Goal: Task Accomplishment & Management: Manage account settings

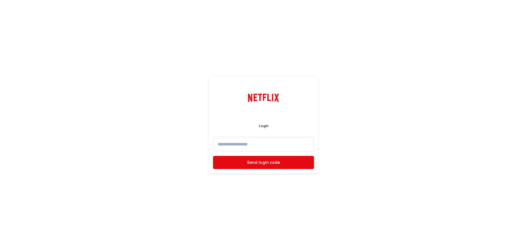
click at [233, 144] on input at bounding box center [263, 144] width 101 height 15
type input "**********"
click at [261, 162] on span "Send login code" at bounding box center [263, 162] width 33 height 4
click at [240, 146] on input at bounding box center [263, 144] width 101 height 15
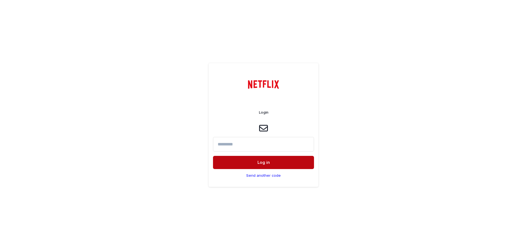
paste input "******"
type input "******"
click at [244, 160] on button "Log in" at bounding box center [263, 162] width 101 height 13
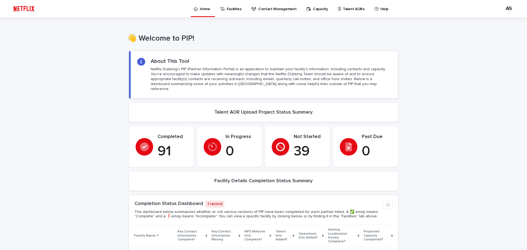
click at [313, 9] on p "Capacity" at bounding box center [320, 6] width 15 height 12
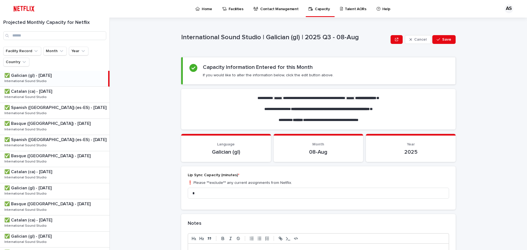
click at [202, 7] on p "Home" at bounding box center [207, 6] width 10 height 12
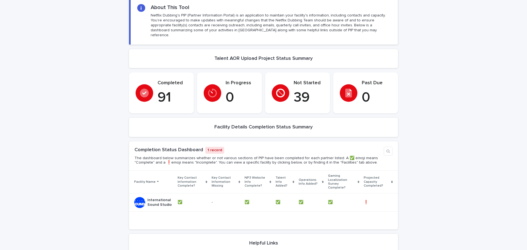
scroll to position [43, 0]
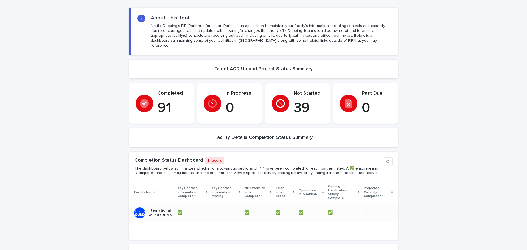
click at [145, 206] on div "International Sound Studio" at bounding box center [153, 213] width 39 height 14
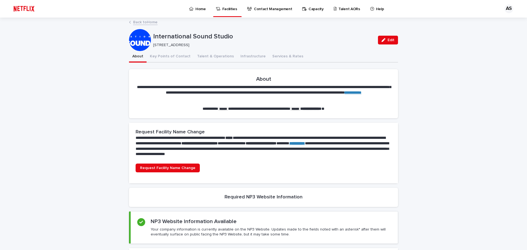
click at [309, 10] on p "Capacity" at bounding box center [316, 6] width 15 height 12
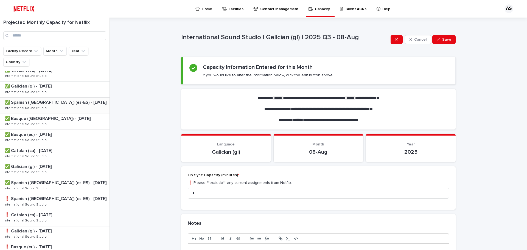
scroll to position [192, 0]
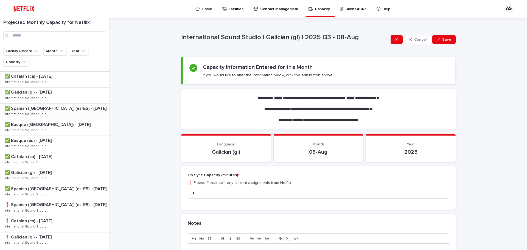
click at [48, 111] on div "✅ Spanish ([GEOGRAPHIC_DATA]) (es-ES) - [DATE] ✅ Spanish ([GEOGRAPHIC_DATA]) (e…" at bounding box center [55, 112] width 110 height 16
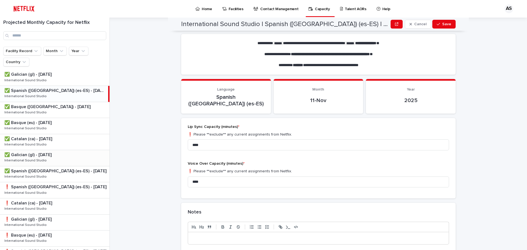
scroll to position [220, 0]
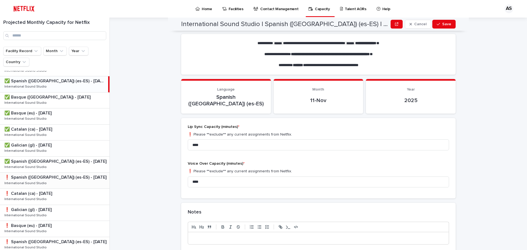
click at [48, 176] on p "❗️ Spanish ([GEOGRAPHIC_DATA]) (es-ES) - [DATE]" at bounding box center [55, 177] width 103 height 6
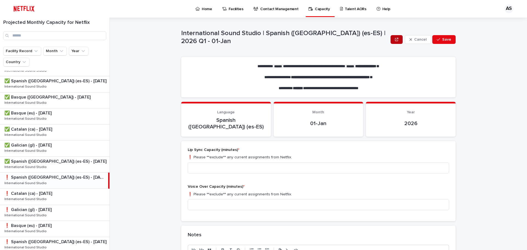
click at [396, 44] on button "button" at bounding box center [397, 39] width 12 height 9
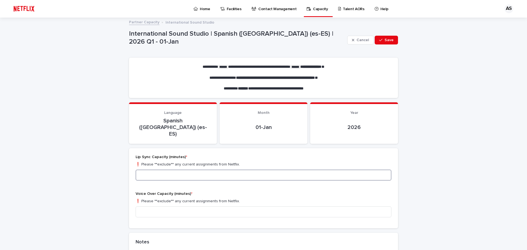
click at [193, 170] on input at bounding box center [264, 175] width 256 height 11
type input "****"
click at [193, 207] on input at bounding box center [264, 212] width 256 height 11
type input "****"
click at [385, 38] on span "Save" at bounding box center [389, 40] width 9 height 4
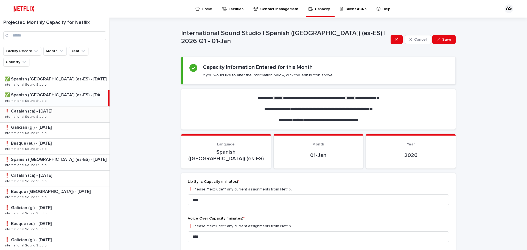
scroll to position [247, 0]
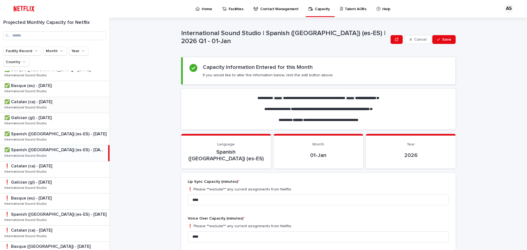
click at [43, 104] on p "✅ Catalan (ca) - [DATE]" at bounding box center [28, 101] width 49 height 6
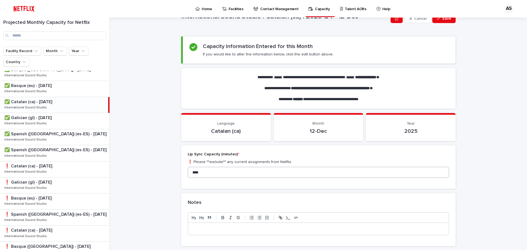
scroll to position [30, 0]
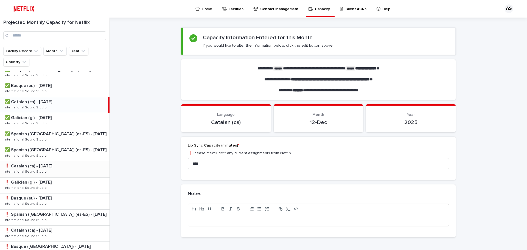
click at [28, 163] on p "❗️ Catalan (ca) - [DATE]" at bounding box center [28, 166] width 49 height 6
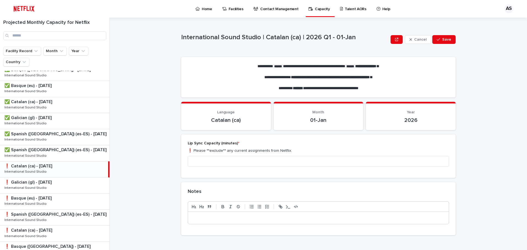
click at [40, 166] on p "❗️ Catalan (ca) - [DATE]" at bounding box center [28, 166] width 49 height 6
click at [398, 40] on icon "button" at bounding box center [396, 40] width 3 height 4
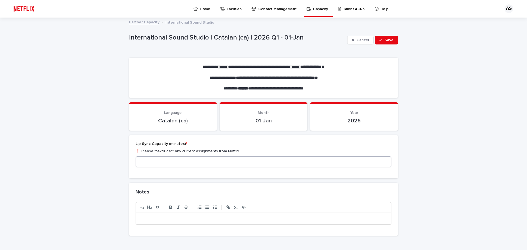
click at [200, 164] on input at bounding box center [264, 162] width 256 height 11
type input "****"
click at [388, 41] on span "Save" at bounding box center [389, 40] width 9 height 4
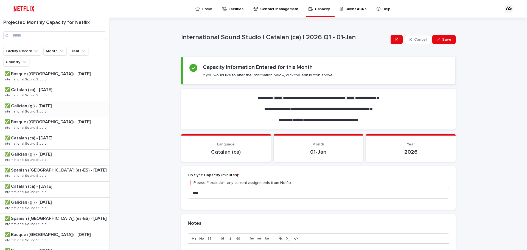
scroll to position [82, 0]
click at [40, 106] on p "✅ Galician (gl) - [DATE]" at bounding box center [28, 105] width 48 height 6
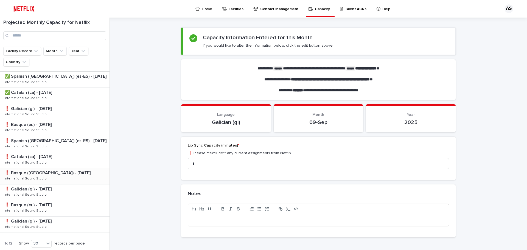
scroll to position [335, 0]
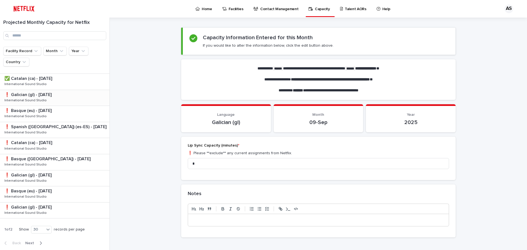
click at [39, 96] on p "❗️ Galician (gl) - [DATE]" at bounding box center [28, 94] width 48 height 6
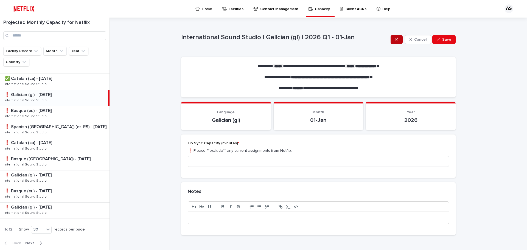
click at [398, 40] on icon "button" at bounding box center [396, 39] width 3 height 3
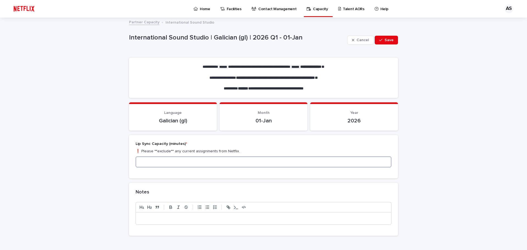
click at [160, 167] on input at bounding box center [264, 162] width 256 height 11
type input "*"
click at [376, 41] on button "Save" at bounding box center [386, 40] width 23 height 9
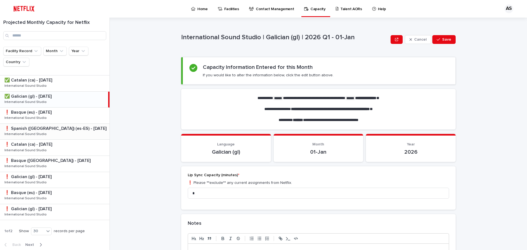
scroll to position [335, 0]
click at [42, 113] on p "❗️ Basque (eu) - [DATE]" at bounding box center [28, 110] width 48 height 6
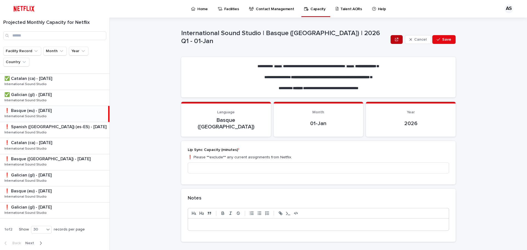
click at [398, 40] on icon "button" at bounding box center [396, 39] width 3 height 3
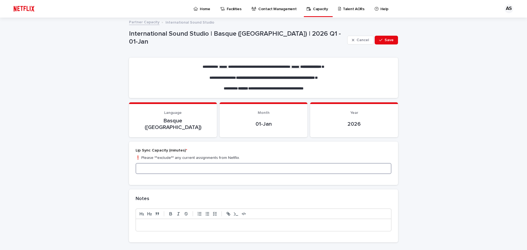
click at [216, 163] on input at bounding box center [264, 168] width 256 height 11
type input "*"
click at [391, 39] on span "Save" at bounding box center [389, 40] width 9 height 4
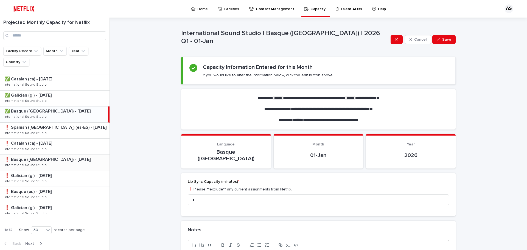
scroll to position [335, 0]
click at [36, 159] on p "❗️ Basque ([GEOGRAPHIC_DATA]) - [DATE]" at bounding box center [47, 158] width 87 height 6
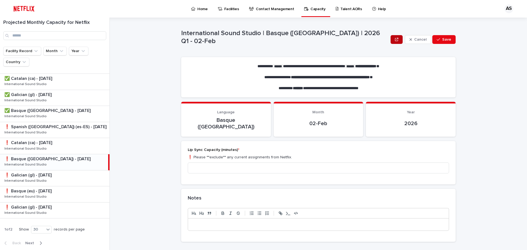
click at [396, 40] on icon "button" at bounding box center [396, 40] width 3 height 4
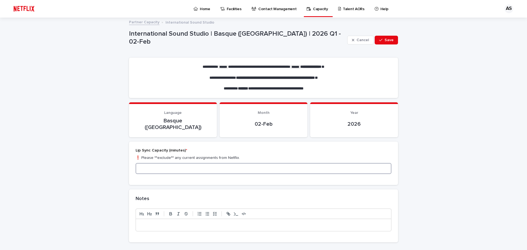
click at [148, 163] on input at bounding box center [264, 168] width 256 height 11
type input "*"
click at [390, 41] on span "Save" at bounding box center [389, 40] width 9 height 4
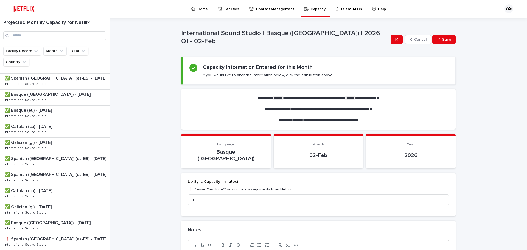
scroll to position [335, 0]
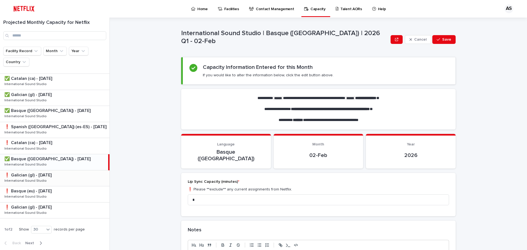
click at [47, 177] on p "❗️ Galician (gl) - [DATE]" at bounding box center [28, 175] width 48 height 6
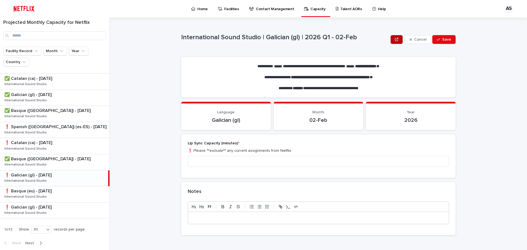
click at [398, 40] on icon "button" at bounding box center [396, 40] width 3 height 4
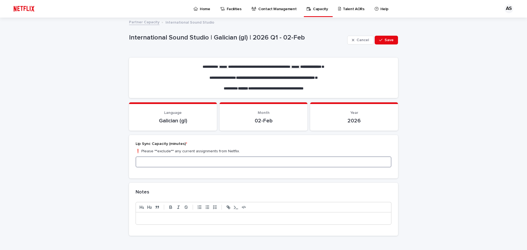
click at [172, 160] on input at bounding box center [264, 162] width 256 height 11
type input "*"
click at [392, 41] on button "Save" at bounding box center [386, 40] width 23 height 9
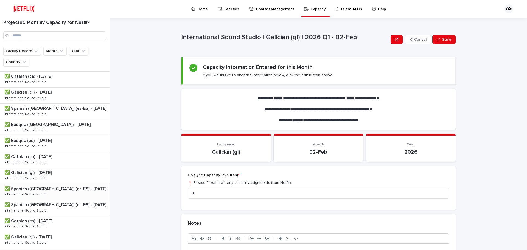
scroll to position [335, 0]
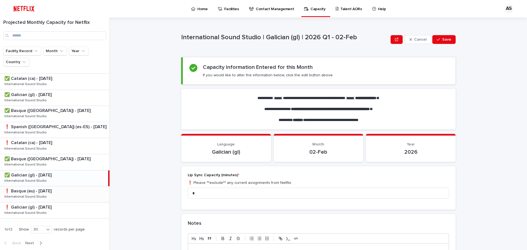
click at [37, 191] on p "❗️ Basque (eu) - [DATE]" at bounding box center [28, 191] width 48 height 6
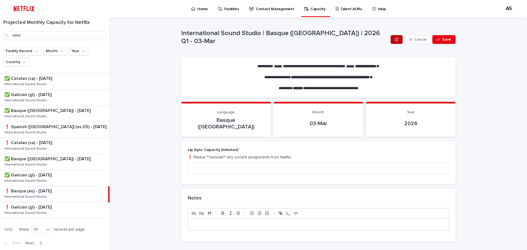
click at [398, 40] on icon "button" at bounding box center [396, 40] width 3 height 4
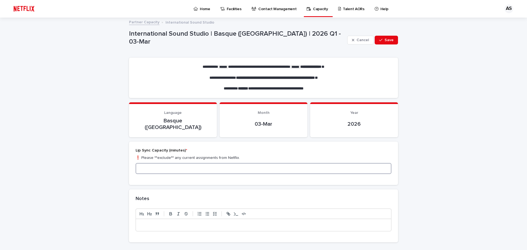
click at [202, 164] on input at bounding box center [264, 168] width 256 height 11
type input "*"
click at [380, 40] on icon "button" at bounding box center [380, 40] width 3 height 4
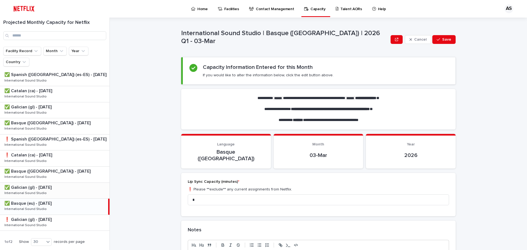
scroll to position [335, 0]
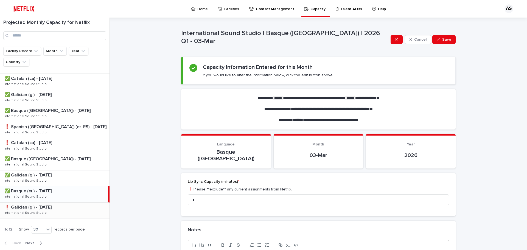
click at [47, 208] on p "❗️ Galician (gl) - [DATE]" at bounding box center [28, 207] width 48 height 6
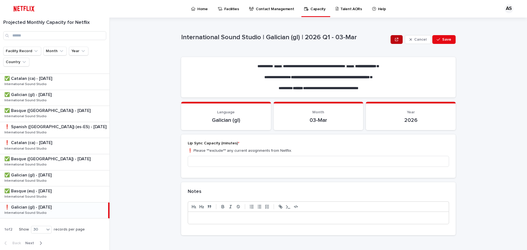
click at [398, 40] on icon "button" at bounding box center [396, 39] width 3 height 3
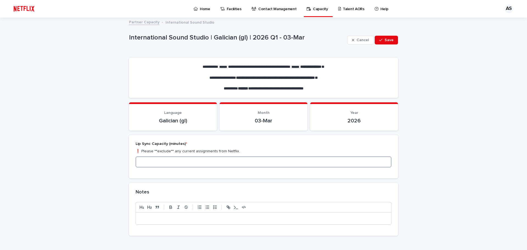
click at [161, 164] on input at bounding box center [264, 162] width 256 height 11
type input "*"
click at [388, 39] on span "Save" at bounding box center [389, 40] width 9 height 4
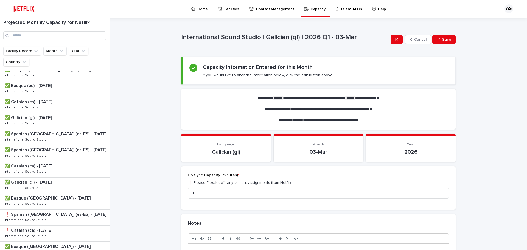
scroll to position [335, 0]
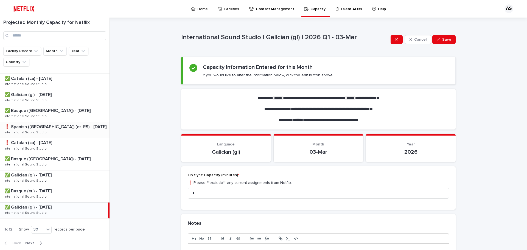
click at [50, 125] on p "❗️ Spanish ([GEOGRAPHIC_DATA]) (es-ES) - [DATE]" at bounding box center [55, 126] width 103 height 6
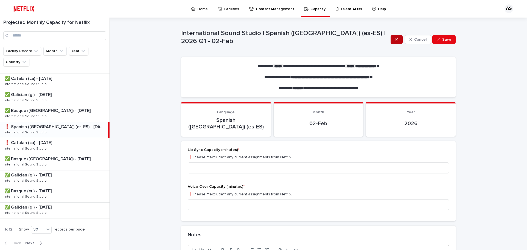
click at [398, 40] on button "button" at bounding box center [397, 39] width 12 height 9
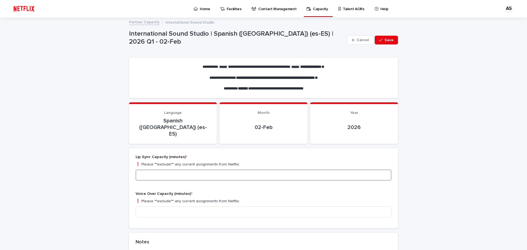
click at [218, 170] on input at bounding box center [264, 175] width 256 height 11
type input "****"
click at [216, 207] on input at bounding box center [264, 212] width 256 height 11
type input "****"
click at [389, 41] on span "Save" at bounding box center [389, 40] width 9 height 4
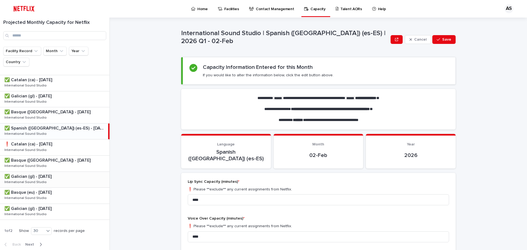
scroll to position [335, 0]
click at [49, 143] on p "❗️ Catalan (ca) - [DATE]" at bounding box center [28, 142] width 49 height 6
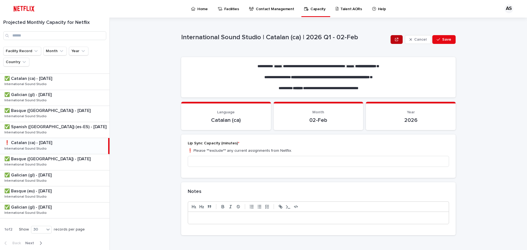
click at [396, 41] on button "button" at bounding box center [397, 39] width 12 height 9
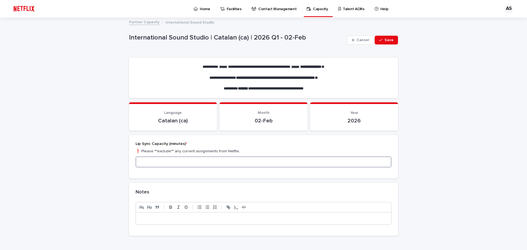
click at [199, 164] on input at bounding box center [264, 162] width 256 height 11
type input "****"
click at [388, 40] on span "Save" at bounding box center [389, 40] width 9 height 4
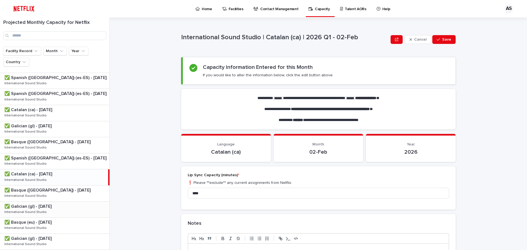
scroll to position [335, 0]
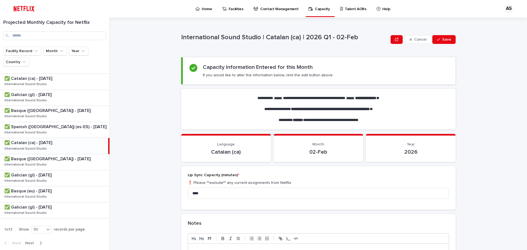
click at [35, 242] on span "Next" at bounding box center [31, 243] width 12 height 4
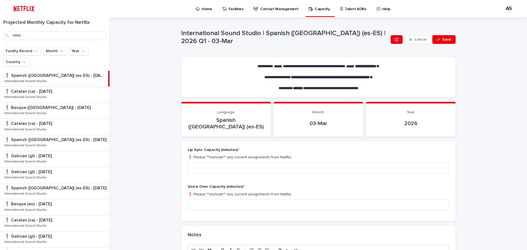
click at [50, 80] on div "❗️ Spanish ([GEOGRAPHIC_DATA]) (es-ES) - [DATE] ❗️ Spanish ([GEOGRAPHIC_DATA]) …" at bounding box center [54, 79] width 108 height 16
click at [395, 39] on icon "button" at bounding box center [396, 40] width 3 height 4
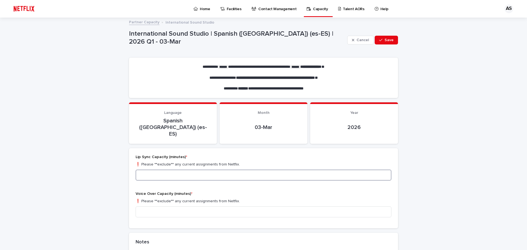
click at [179, 170] on input at bounding box center [264, 175] width 256 height 11
type input "****"
click at [169, 207] on input at bounding box center [264, 212] width 256 height 11
type input "****"
click at [387, 42] on button "Save" at bounding box center [386, 40] width 23 height 9
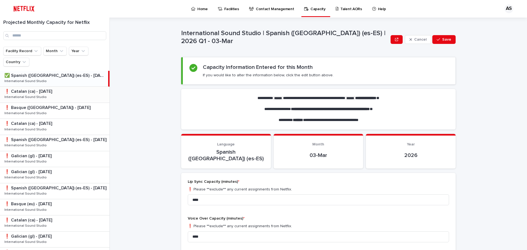
click at [26, 95] on p "International Sound Studio" at bounding box center [25, 96] width 43 height 5
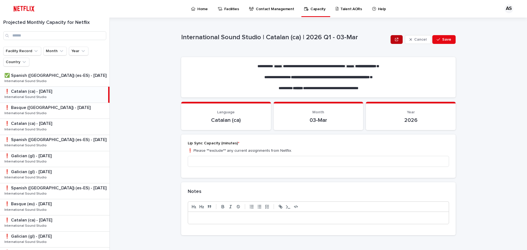
click at [397, 40] on icon "button" at bounding box center [396, 40] width 3 height 4
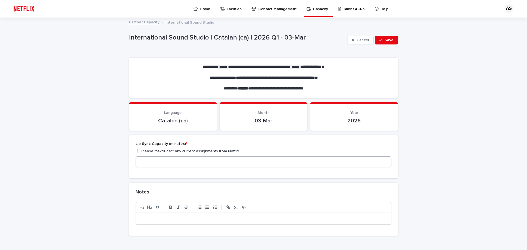
click at [223, 160] on input at bounding box center [264, 162] width 256 height 11
type input "****"
click at [389, 41] on span "Save" at bounding box center [389, 40] width 9 height 4
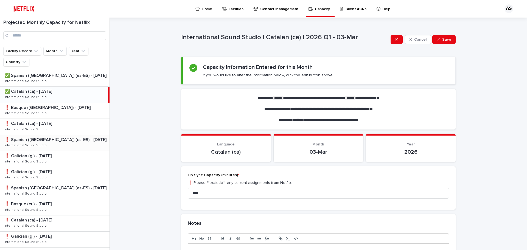
click at [40, 140] on p "❗️ Spanish ([GEOGRAPHIC_DATA]) (es-ES) - [DATE]" at bounding box center [55, 139] width 103 height 6
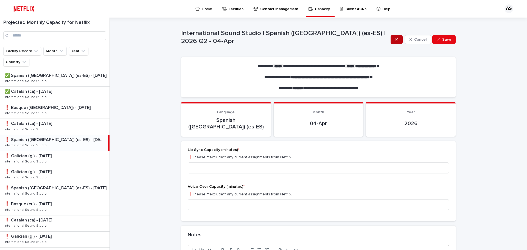
click at [398, 39] on button "button" at bounding box center [397, 39] width 12 height 9
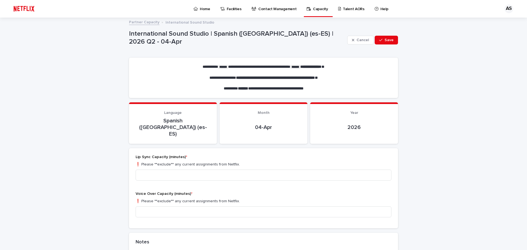
click at [211, 162] on p "❗️ Please **exclude** any current assignments from Netflix." at bounding box center [264, 165] width 256 height 6
click at [211, 170] on input at bounding box center [264, 175] width 256 height 11
type input "****"
click at [190, 207] on input at bounding box center [264, 212] width 256 height 11
type input "****"
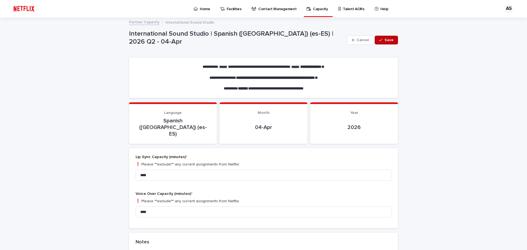
click at [388, 42] on button "Save" at bounding box center [386, 40] width 23 height 9
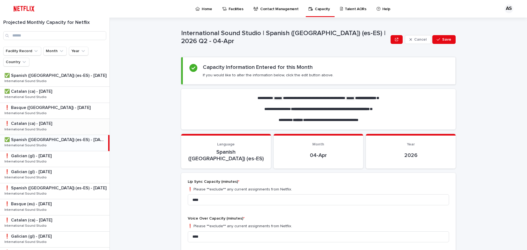
click at [46, 124] on p "❗️ Catalan (ca) - [DATE]" at bounding box center [28, 123] width 49 height 6
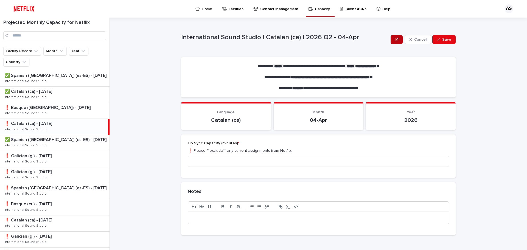
click at [400, 39] on button "button" at bounding box center [397, 39] width 12 height 9
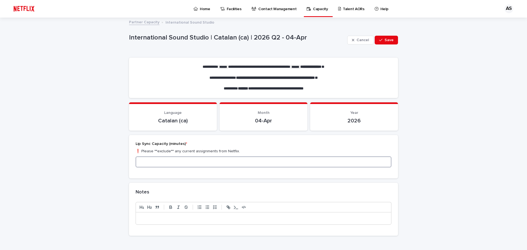
click at [198, 164] on input at bounding box center [264, 162] width 256 height 11
type input "****"
click at [387, 41] on span "Save" at bounding box center [389, 40] width 9 height 4
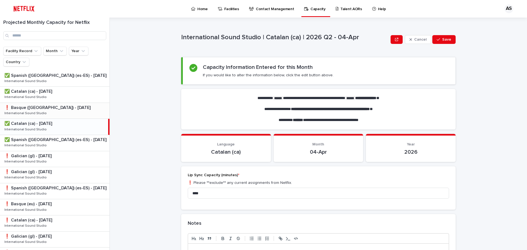
click at [34, 104] on p "❗️ Basque ([GEOGRAPHIC_DATA]) - [DATE]" at bounding box center [47, 107] width 87 height 6
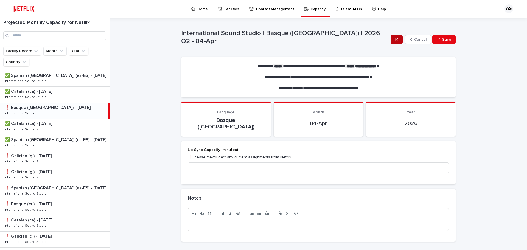
click at [400, 41] on button "button" at bounding box center [397, 39] width 12 height 9
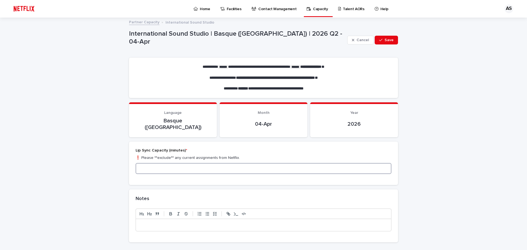
click at [229, 166] on input at bounding box center [264, 168] width 256 height 11
type input "*"
click at [386, 41] on span "Save" at bounding box center [389, 40] width 9 height 4
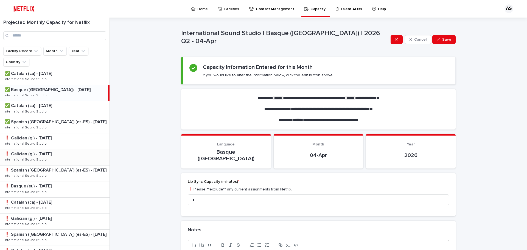
scroll to position [55, 0]
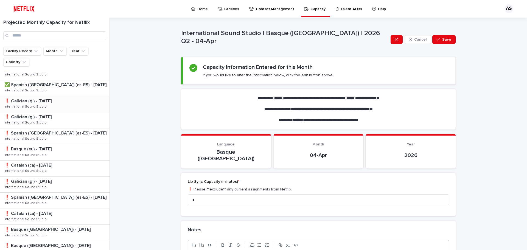
click at [38, 100] on p "❗️ Galician (gl) - [DATE]" at bounding box center [28, 100] width 48 height 6
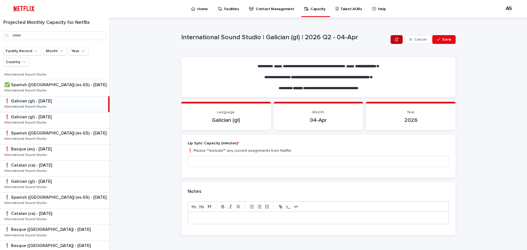
click at [399, 42] on button "button" at bounding box center [397, 39] width 12 height 9
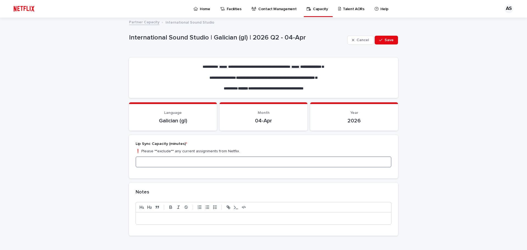
click at [172, 161] on input at bounding box center [264, 162] width 256 height 11
type input "*"
click at [385, 43] on button "Save" at bounding box center [386, 40] width 23 height 9
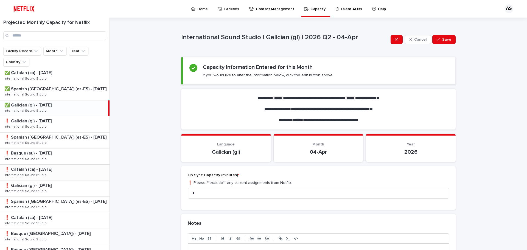
scroll to position [55, 0]
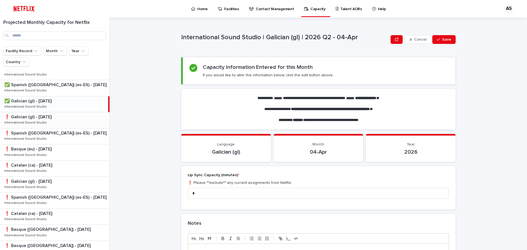
click at [37, 121] on p "International Sound Studio" at bounding box center [25, 122] width 43 height 5
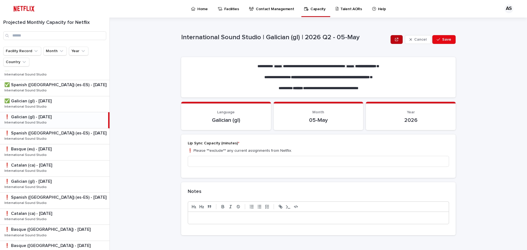
click at [396, 41] on button "button" at bounding box center [397, 39] width 12 height 9
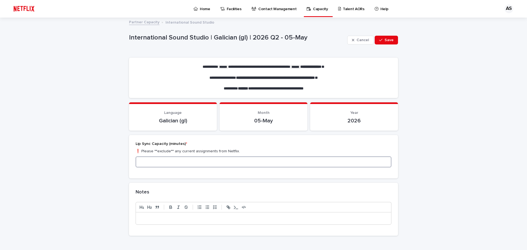
click at [191, 166] on input at bounding box center [264, 162] width 256 height 11
type input "*"
click at [387, 41] on span "Save" at bounding box center [389, 40] width 9 height 4
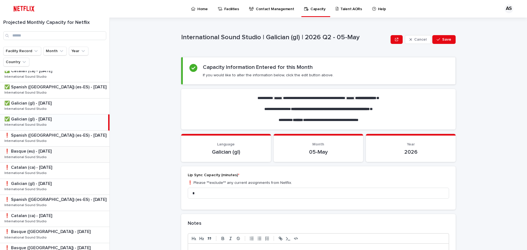
scroll to position [55, 0]
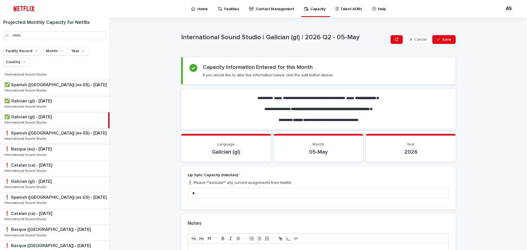
click at [47, 135] on p "❗️ Spanish ([GEOGRAPHIC_DATA]) (es-ES) - [DATE]" at bounding box center [55, 133] width 103 height 6
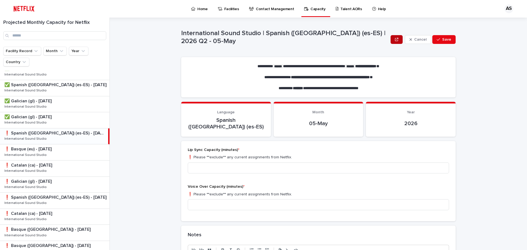
click at [397, 42] on button "button" at bounding box center [397, 39] width 12 height 9
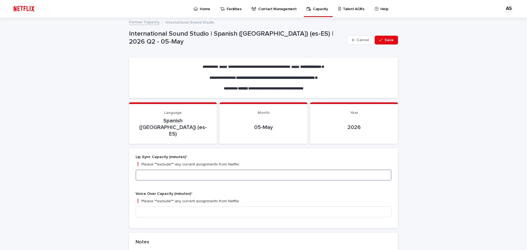
click at [170, 170] on input at bounding box center [264, 175] width 256 height 11
type input "****"
click at [203, 207] on input at bounding box center [264, 212] width 256 height 11
type input "****"
click at [381, 41] on div "button" at bounding box center [381, 40] width 5 height 4
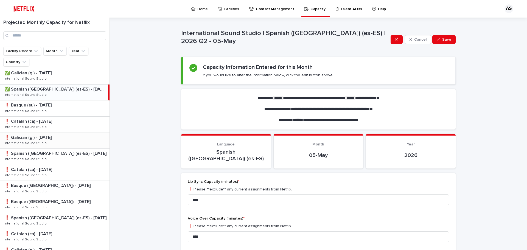
scroll to position [110, 0]
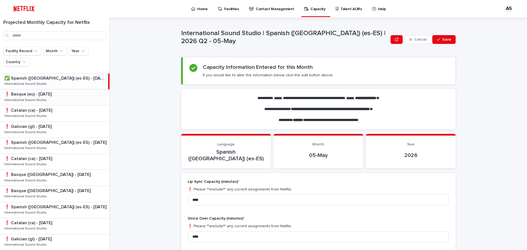
click at [34, 98] on p "International Sound Studio" at bounding box center [25, 99] width 43 height 5
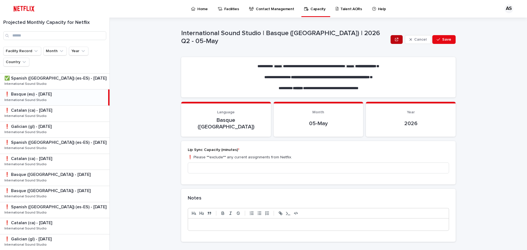
click at [397, 40] on icon "button" at bounding box center [396, 40] width 3 height 4
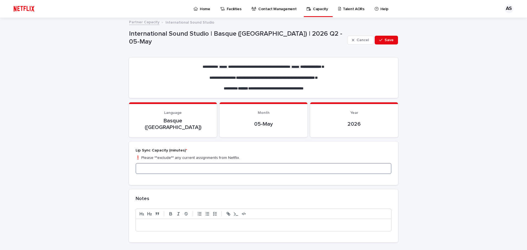
click at [209, 164] on input at bounding box center [264, 168] width 256 height 11
type input "*"
click at [387, 40] on span "Save" at bounding box center [389, 40] width 9 height 4
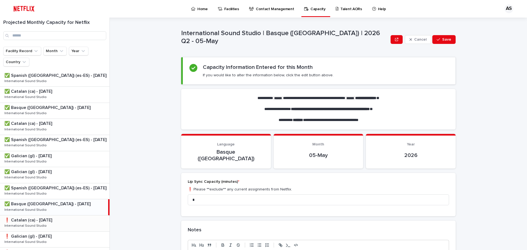
click at [52, 222] on p "❗️ Catalan (ca) - [DATE]" at bounding box center [28, 220] width 49 height 6
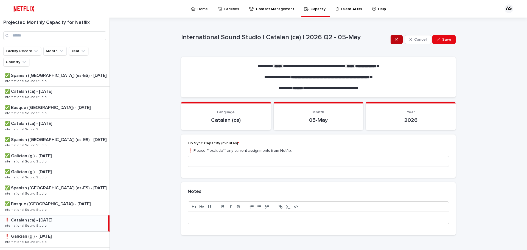
click at [398, 40] on icon "button" at bounding box center [396, 40] width 3 height 4
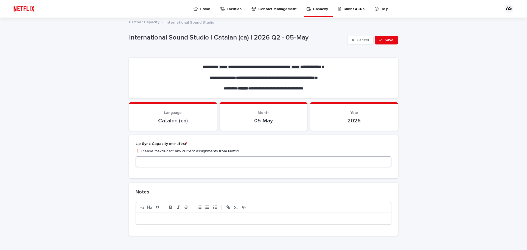
click at [181, 161] on input at bounding box center [264, 162] width 256 height 11
type input "*"
type input "****"
click at [381, 39] on icon "button" at bounding box center [380, 40] width 3 height 4
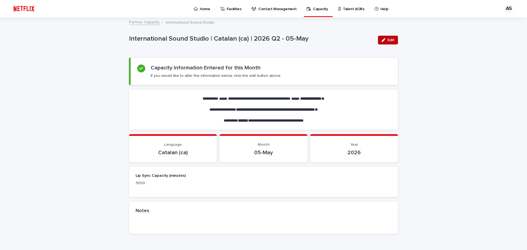
click at [393, 41] on button "Edit" at bounding box center [388, 40] width 20 height 9
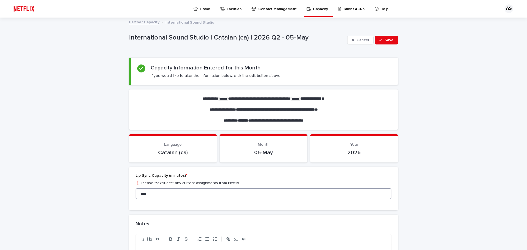
click at [140, 195] on input "****" at bounding box center [264, 193] width 256 height 11
type input "****"
click at [389, 42] on button "Save" at bounding box center [386, 40] width 23 height 9
